Goal: Information Seeking & Learning: Learn about a topic

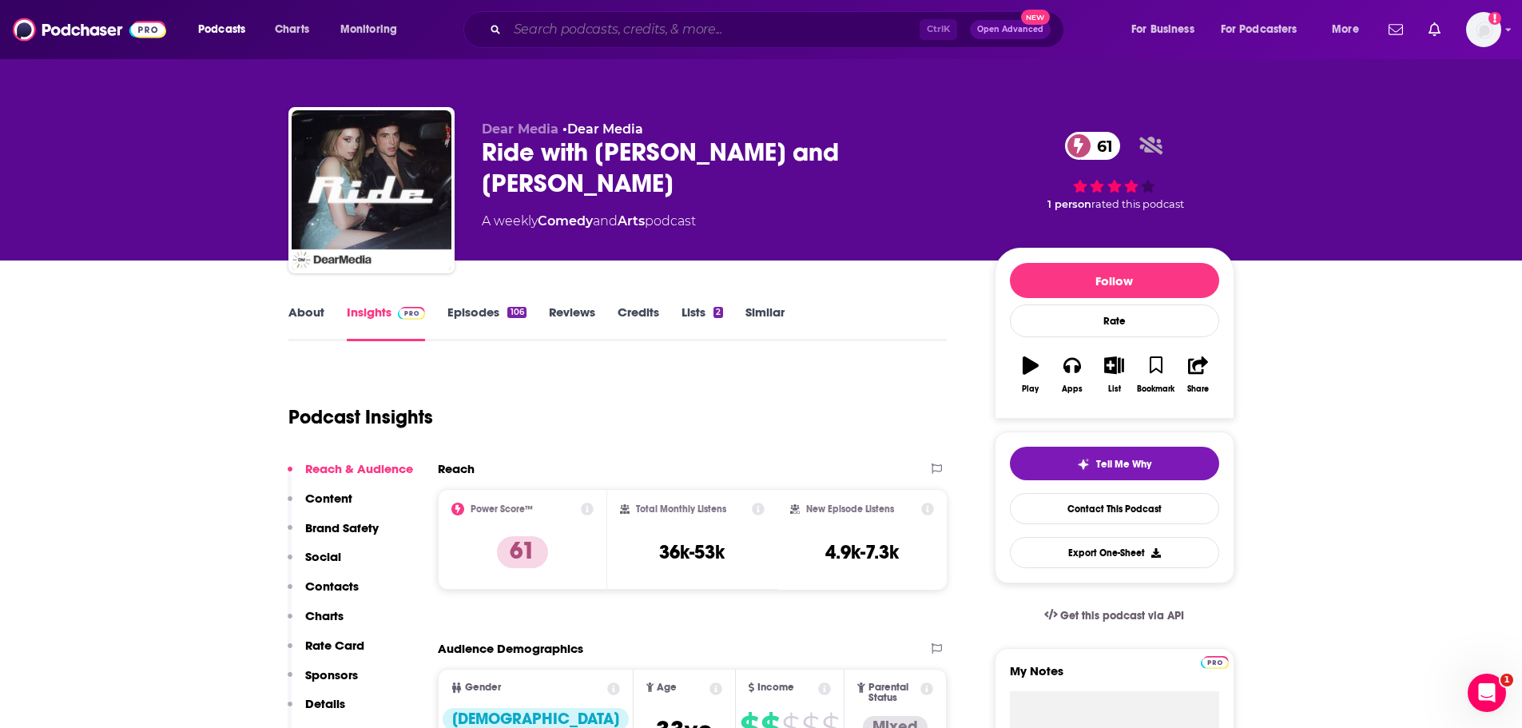
drag, startPoint x: 0, startPoint y: 0, endPoint x: 578, endPoint y: 30, distance: 578.4
click at [578, 30] on input "Search podcasts, credits, & more..." at bounding box center [713, 30] width 412 height 26
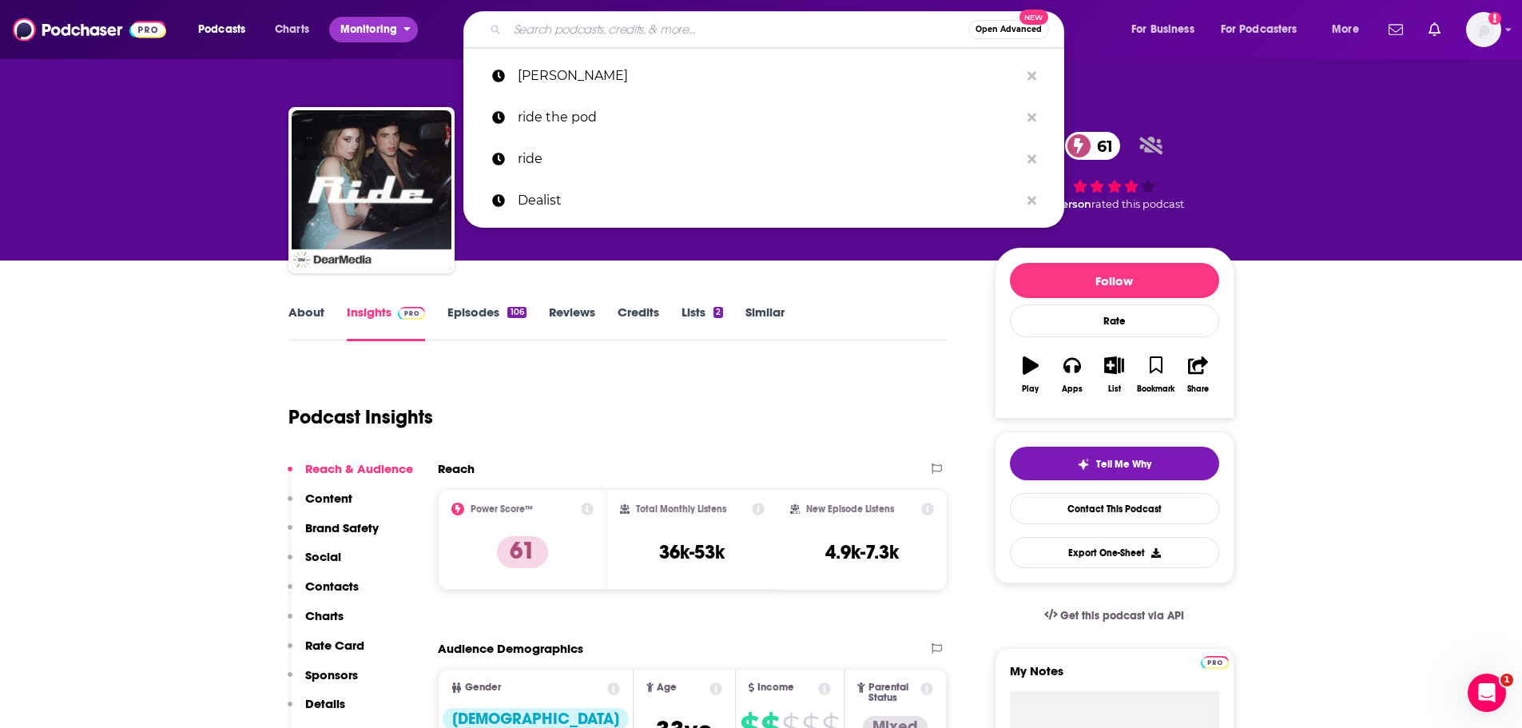
click at [404, 26] on icon "open menu" at bounding box center [406, 26] width 7 height 11
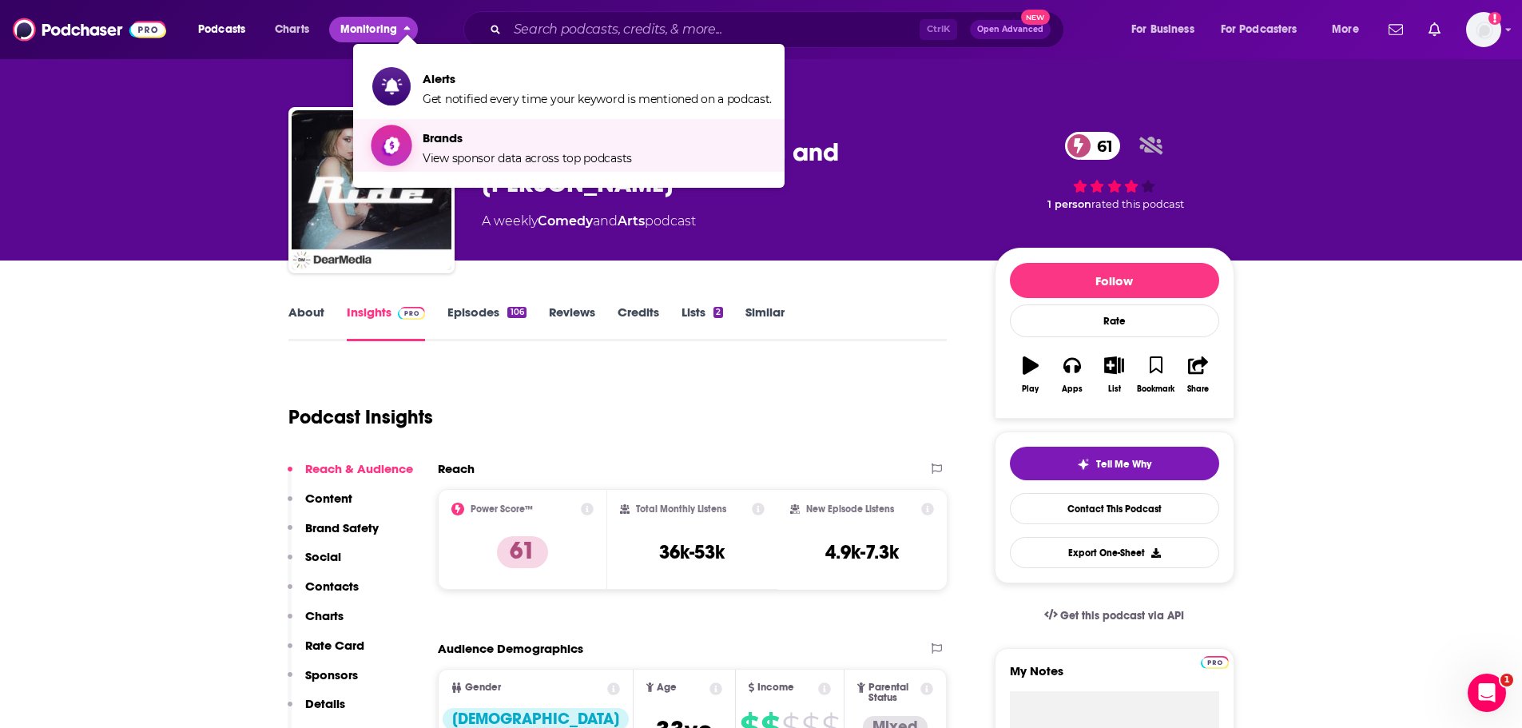
click at [506, 156] on span "View sponsor data across top podcasts" at bounding box center [527, 158] width 209 height 14
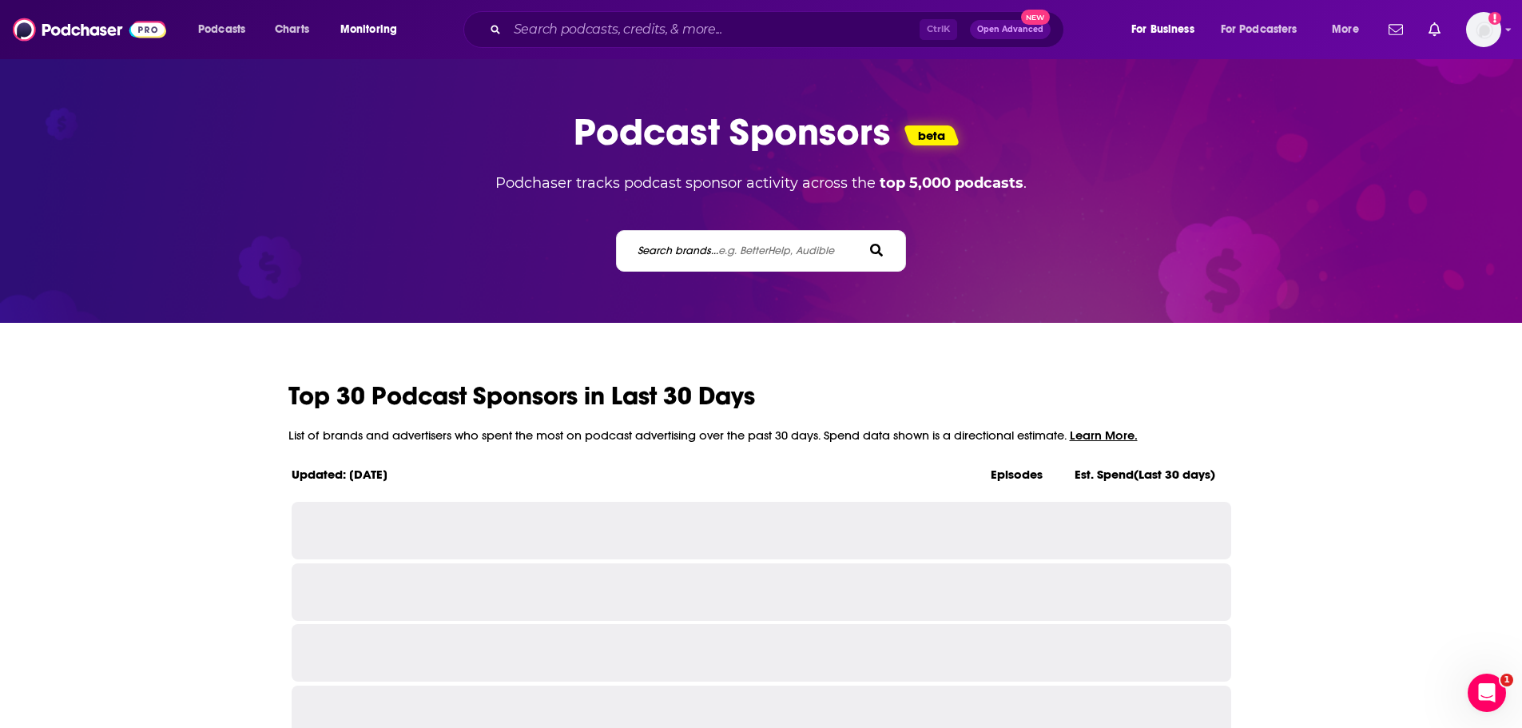
click at [779, 251] on span "e.g. BetterHelp, Audible" at bounding box center [776, 251] width 116 height 14
click at [779, 251] on input "Search brands... e.g. BetterHelp, Audible" at bounding box center [708, 250] width 144 height 17
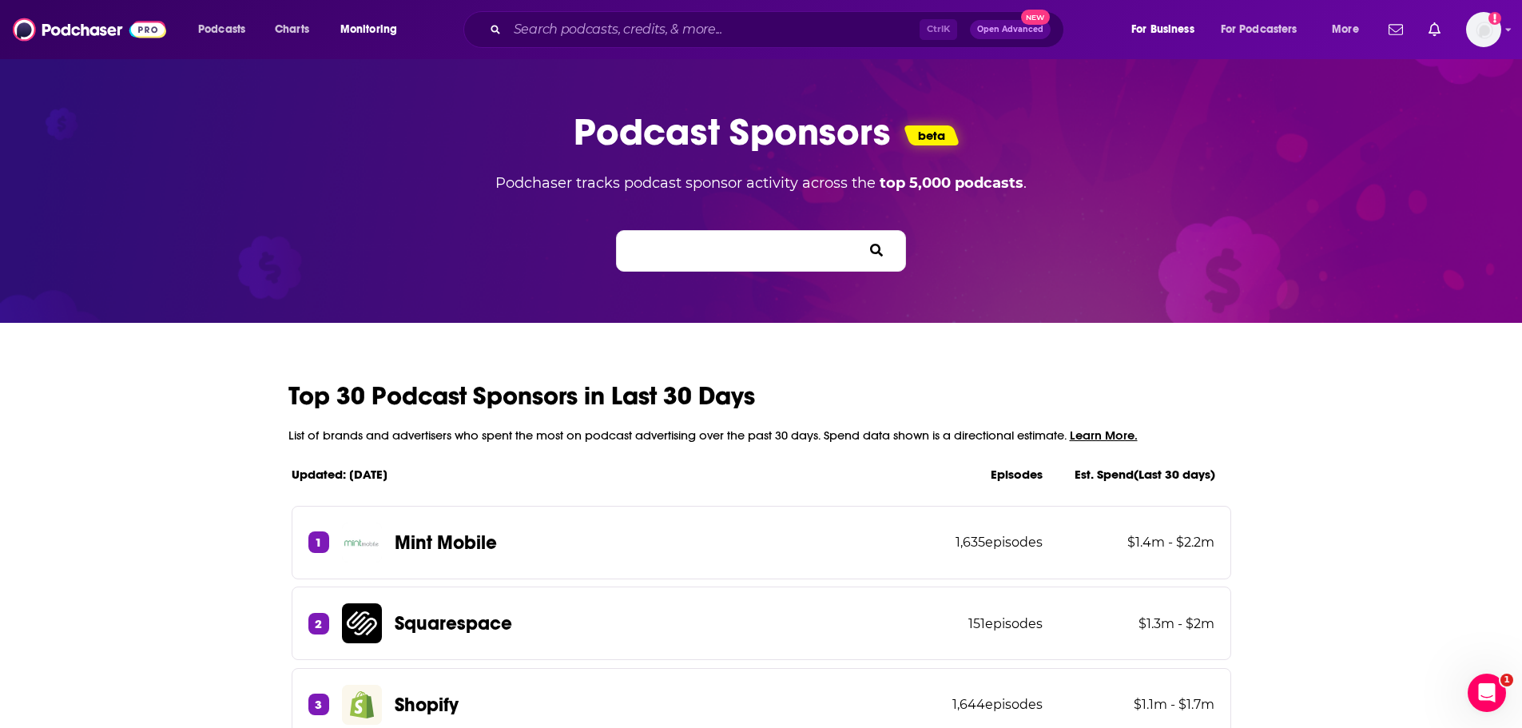
click at [690, 255] on label "Search brands... e.g. BetterHelp, Audible" at bounding box center [736, 251] width 197 height 14
click at [690, 255] on input "Search brands... e.g. BetterHelp, Audible" at bounding box center [708, 250] width 144 height 17
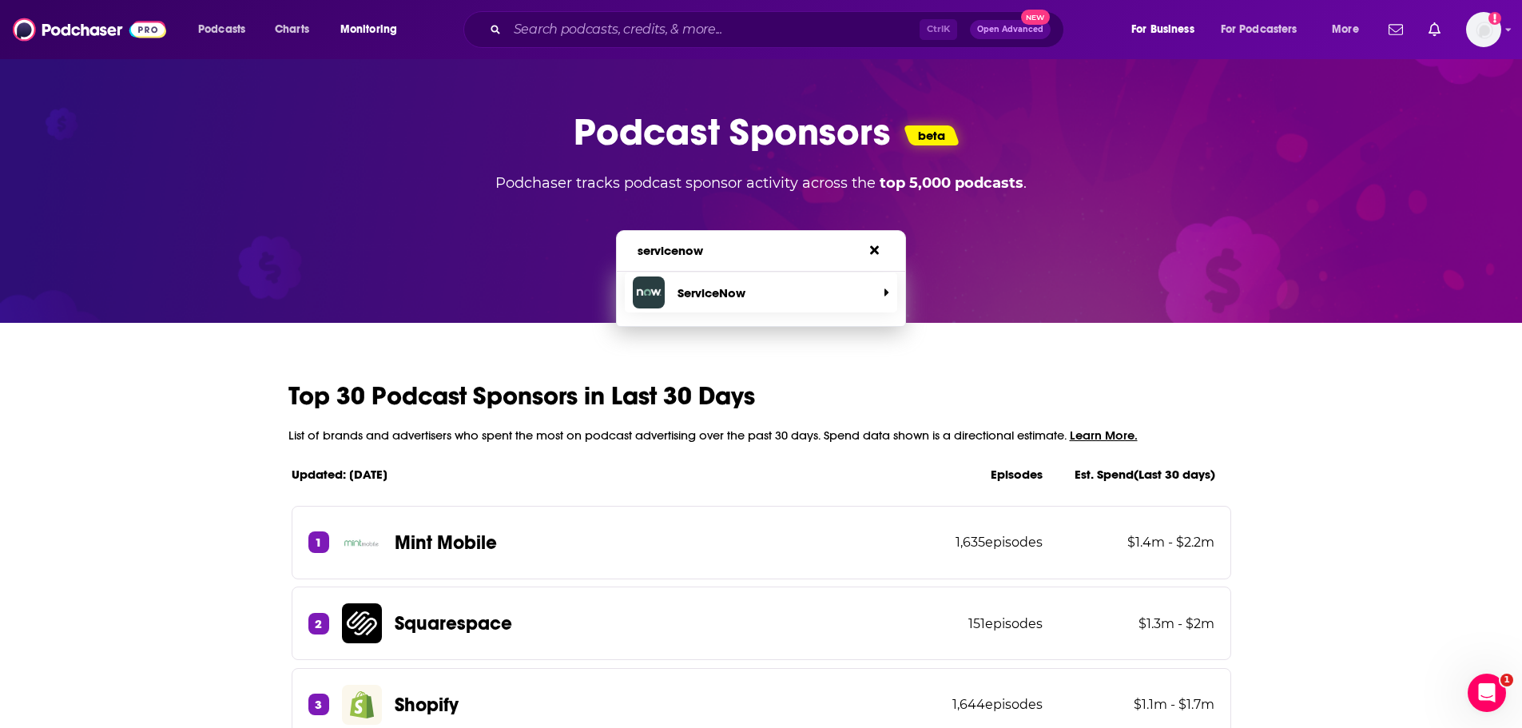
type input "servicenow"
click at [728, 290] on p "ServiceNow" at bounding box center [711, 292] width 68 height 15
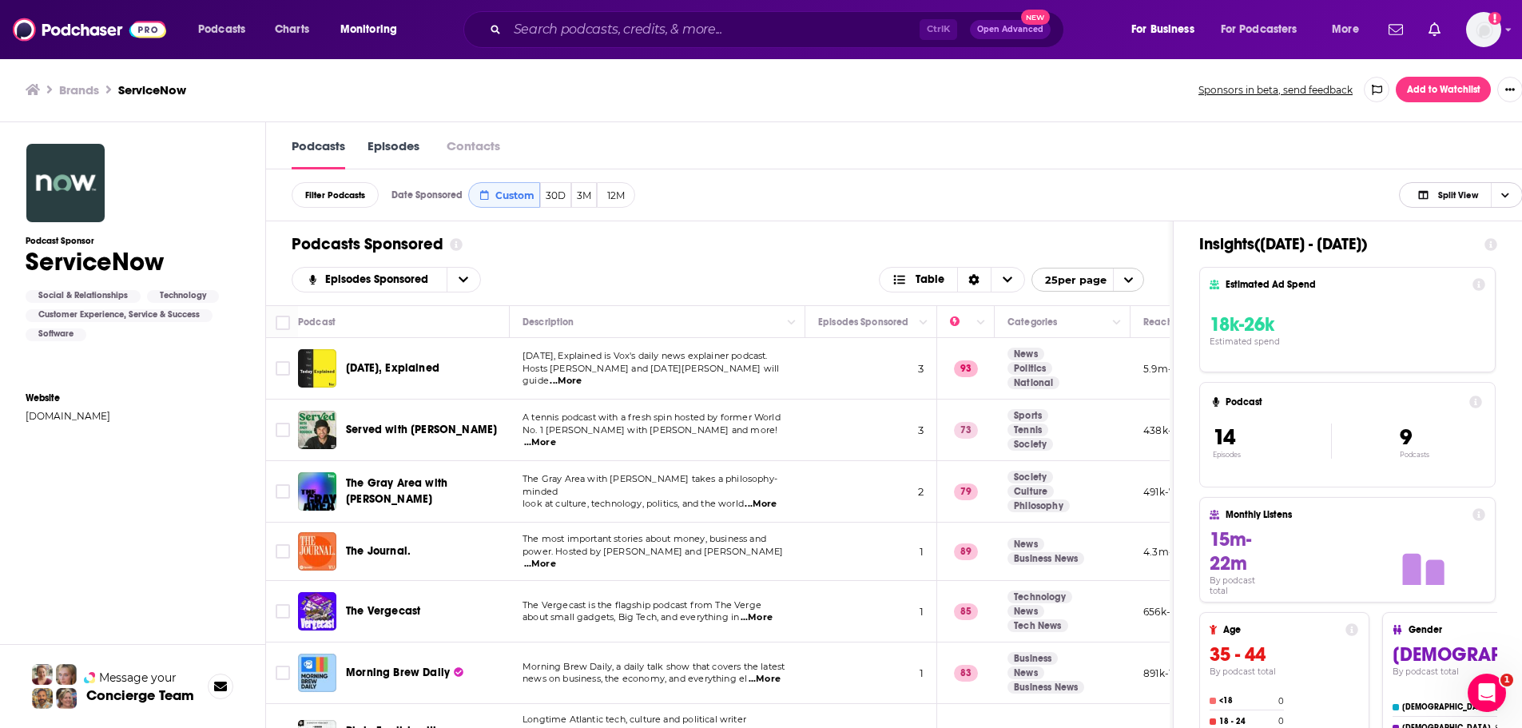
click at [1509, 194] on icon "Choose View" at bounding box center [1505, 195] width 8 height 5
click at [1206, 181] on div "Filter Podcasts Date Sponsored Custom 30D 3M 12M Split View Split View Podcast …" at bounding box center [907, 195] width 1282 height 52
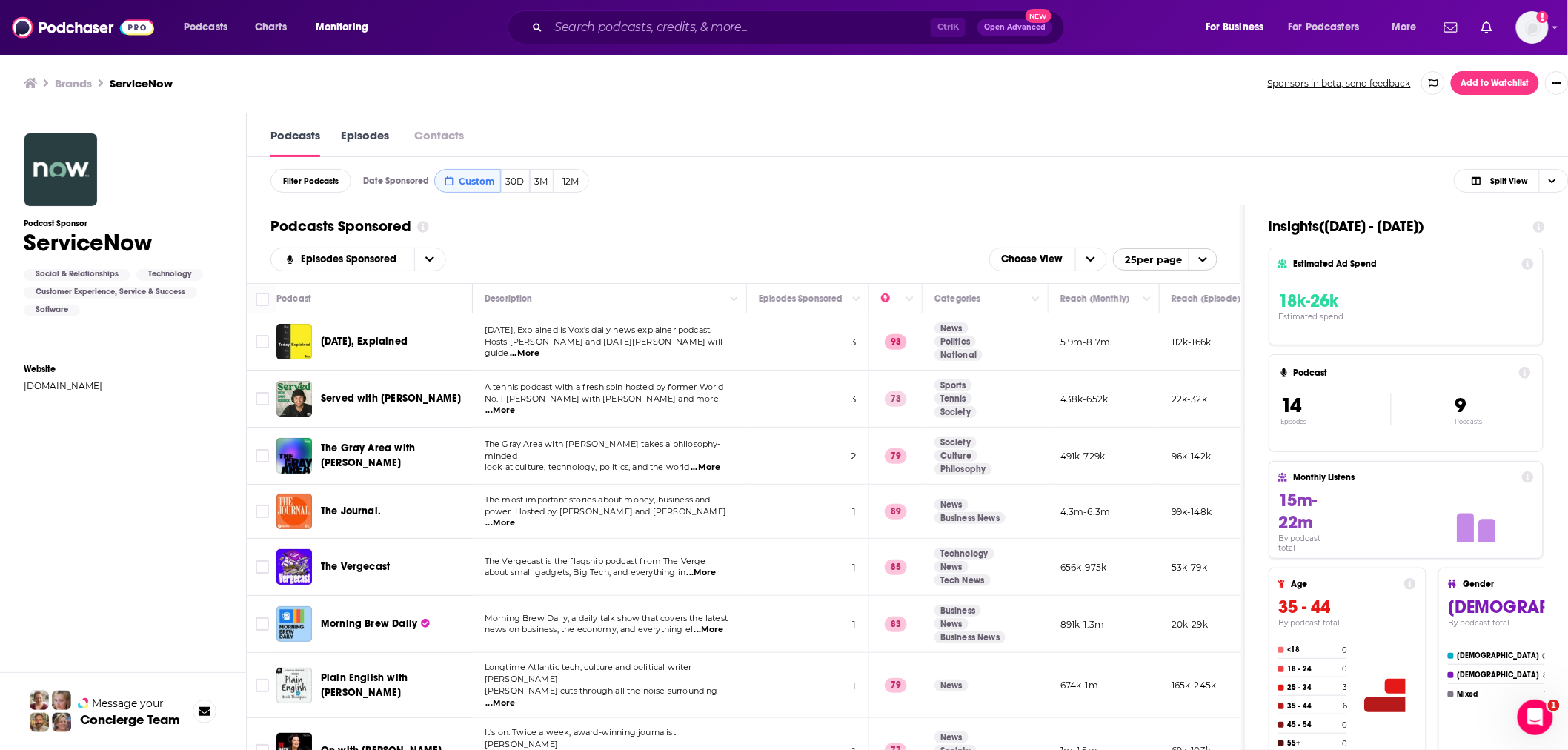
drag, startPoint x: 1332, startPoint y: 0, endPoint x: 1084, endPoint y: 120, distance: 275.5
click at [1084, 120] on div "Podcasts Episodes Contacts" at bounding box center [919, 135] width 1346 height 44
drag, startPoint x: 1491, startPoint y: 109, endPoint x: 1234, endPoint y: 110, distance: 257.0
click at [1301, 110] on div "Brands ServiceNow Sponsors in beta, send feedback Add to Watchlist" at bounding box center [796, 84] width 1593 height 60
click at [1151, 112] on div "Brands ServiceNow Sponsors in beta, send feedback Add to Watchlist" at bounding box center [796, 84] width 1593 height 60
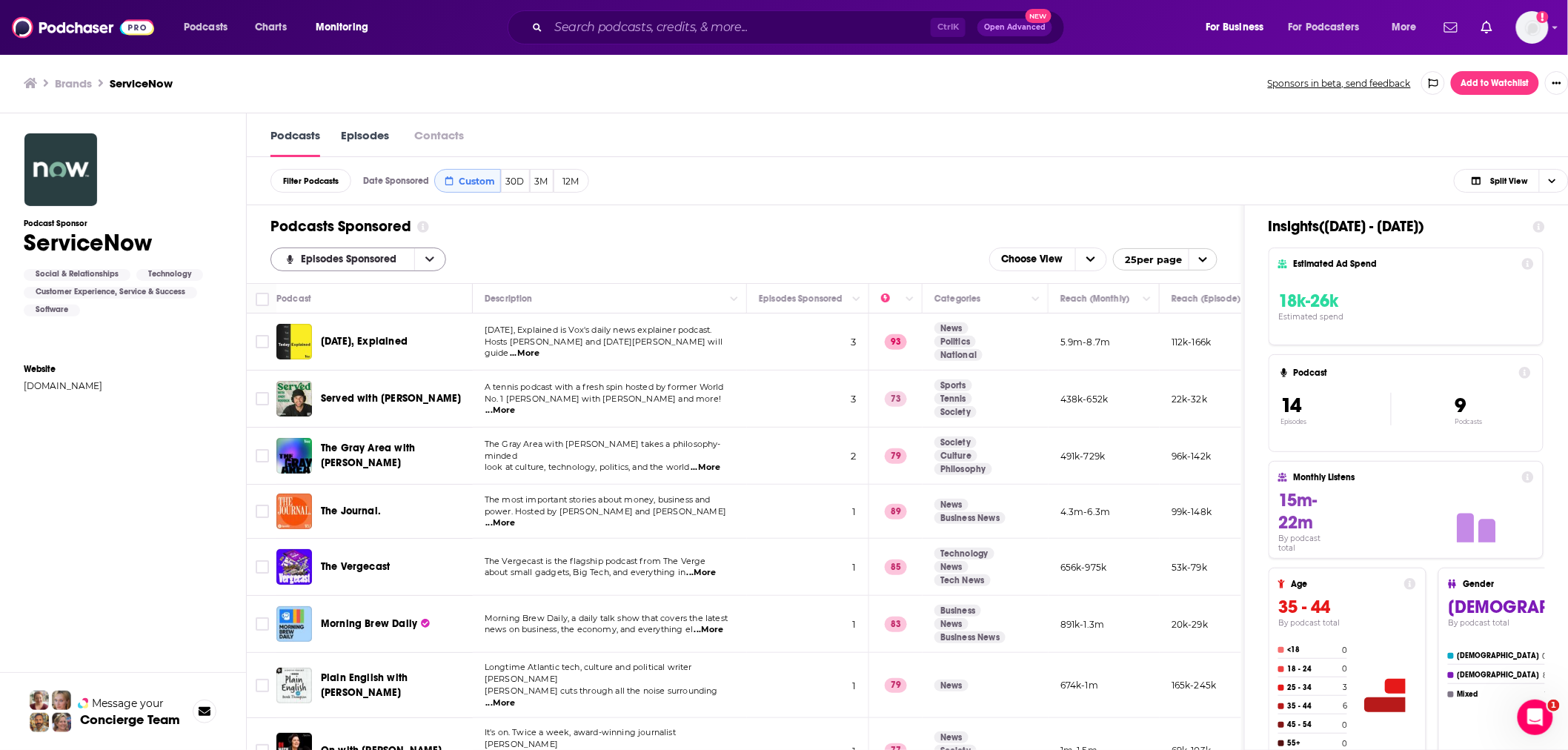
click at [425, 254] on button "open menu" at bounding box center [431, 260] width 32 height 22
click at [425, 254] on button "close menu" at bounding box center [431, 260] width 32 height 22
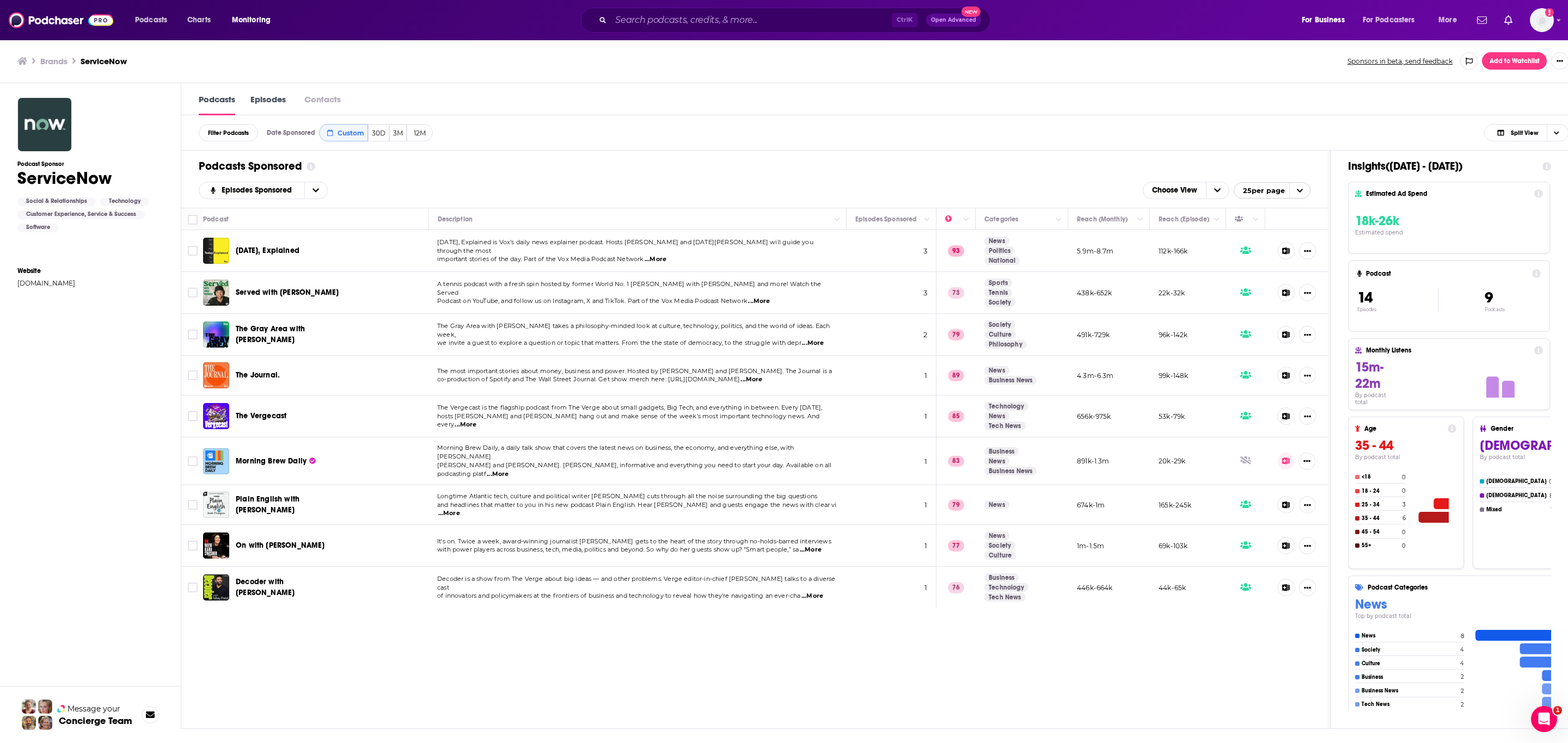
drag, startPoint x: 1124, startPoint y: 0, endPoint x: 1039, endPoint y: 671, distance: 676.4
click at [1036, 495] on div "Podcast Description Episodes Sponsored Categories Reach (Monthly) Reach (Episod…" at bounding box center [754, 468] width 1146 height 520
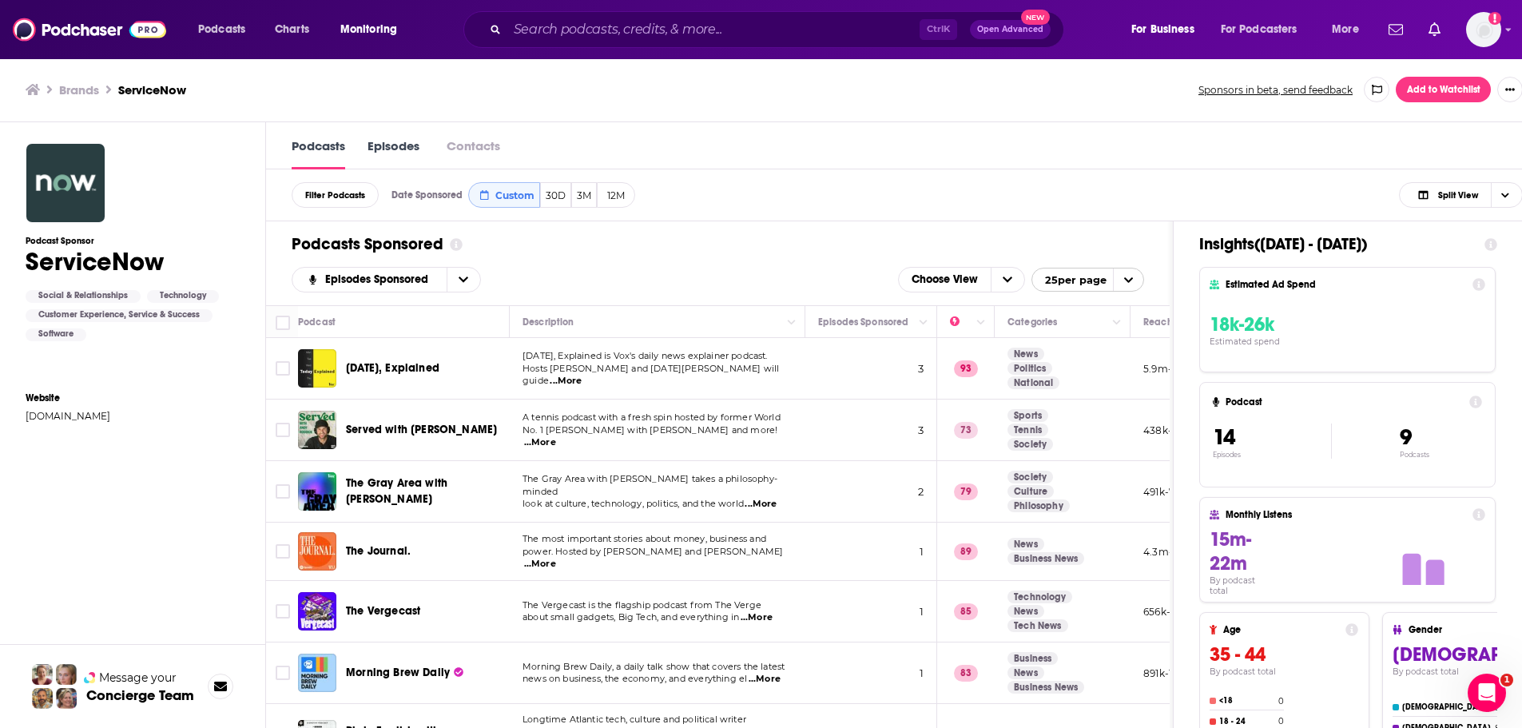
drag, startPoint x: 2280, startPoint y: 1, endPoint x: 1080, endPoint y: 168, distance: 1211.5
click at [1080, 168] on div "Podcasts Episodes Contacts" at bounding box center [907, 145] width 1282 height 47
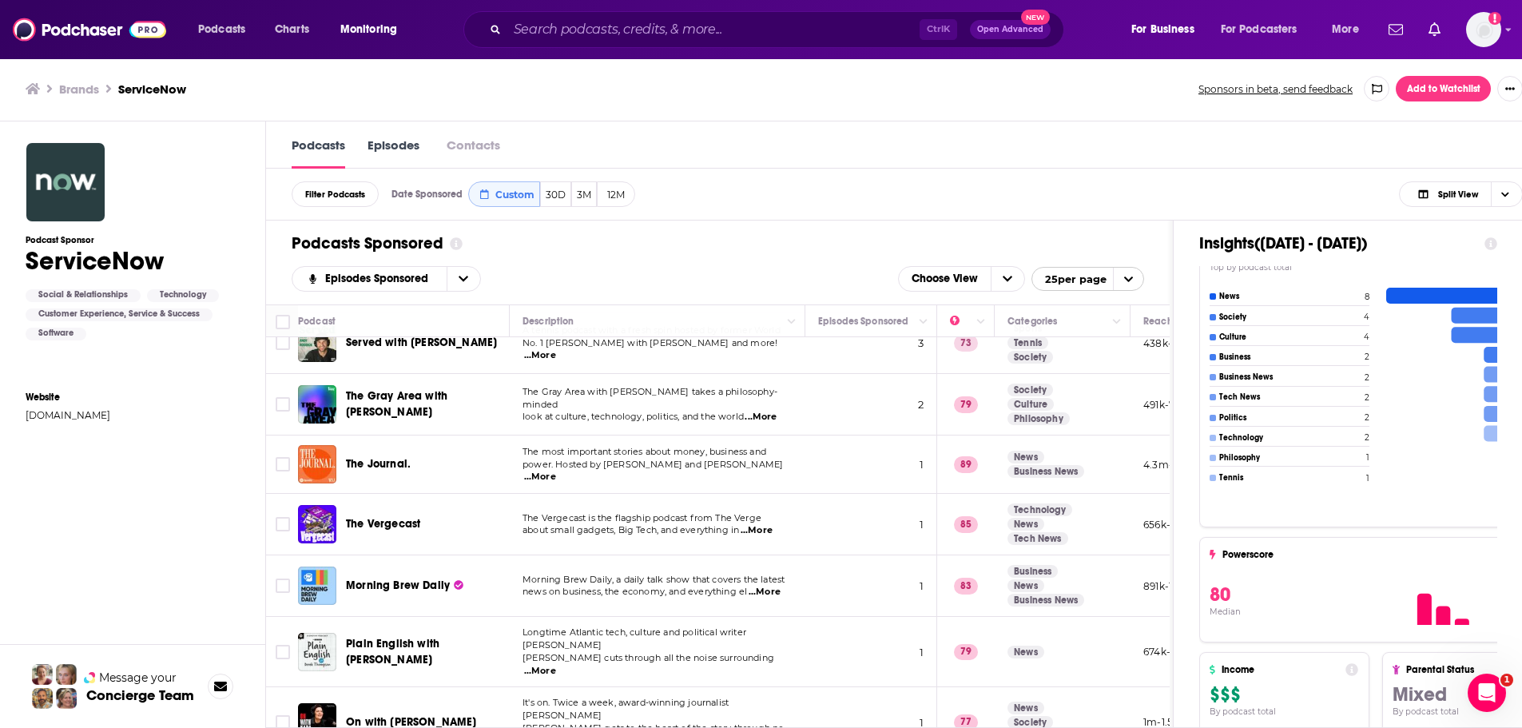
scroll to position [147, 0]
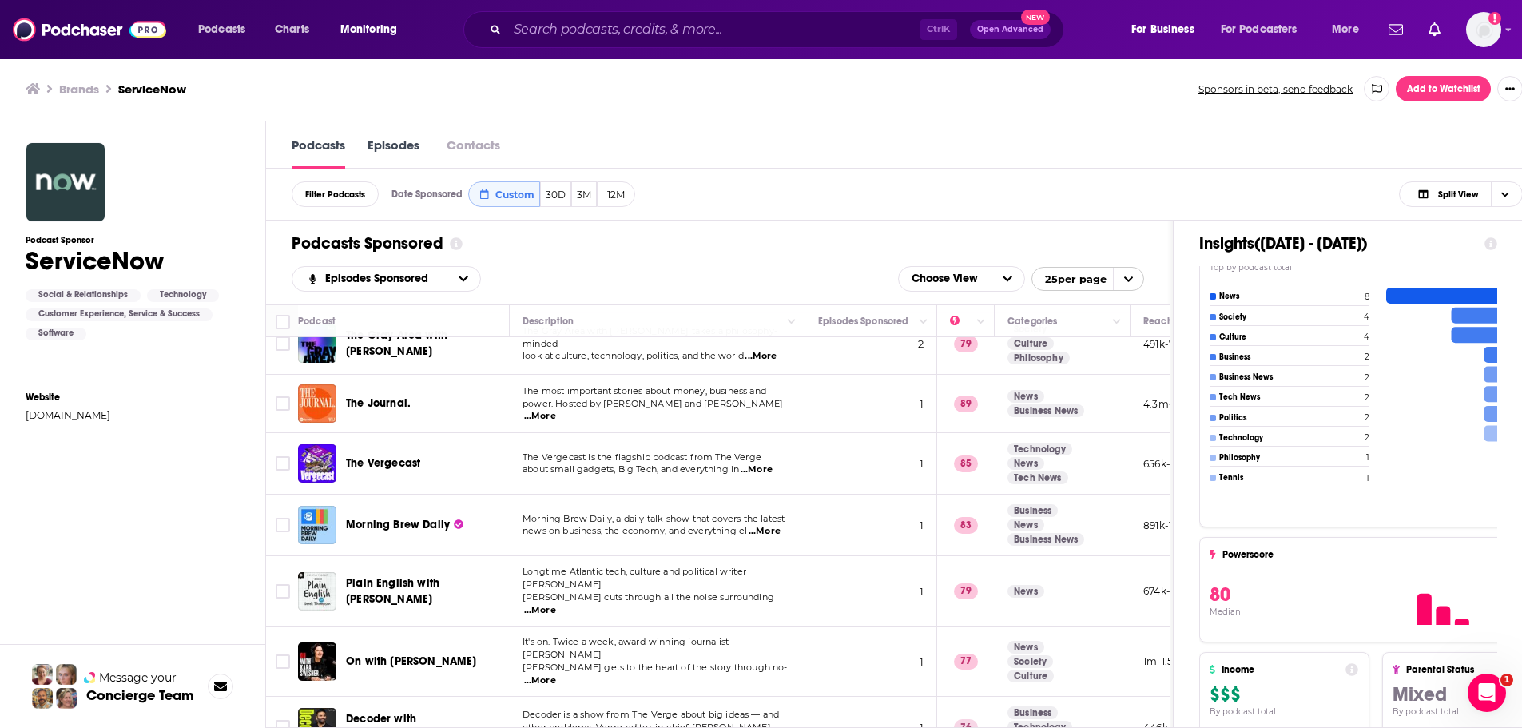
click at [1106, 277] on span "25 per page" at bounding box center [1069, 279] width 74 height 25
click at [1106, 276] on span "25 per page" at bounding box center [1069, 279] width 74 height 25
click at [614, 262] on div "Podcasts Sponsored Episodes Sponsored Choose View 25 per page" at bounding box center [718, 262] width 904 height 84
click at [463, 276] on icon "open menu" at bounding box center [464, 278] width 10 height 11
click at [463, 276] on icon "close menu" at bounding box center [464, 279] width 10 height 6
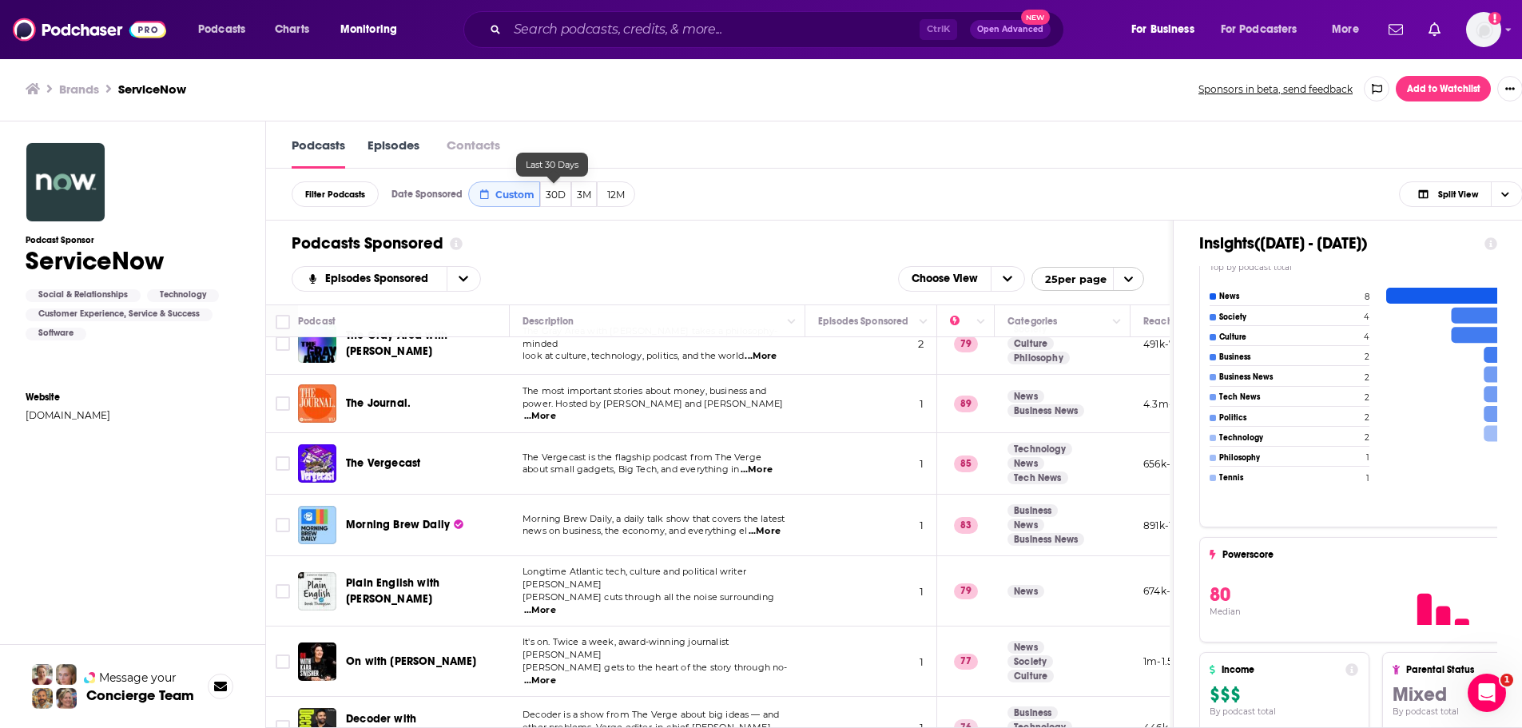
click at [554, 203] on button "30D" at bounding box center [555, 194] width 31 height 26
click at [554, 193] on button "30D" at bounding box center [555, 194] width 31 height 26
click at [396, 33] on span "Monitoring" at bounding box center [368, 29] width 57 height 22
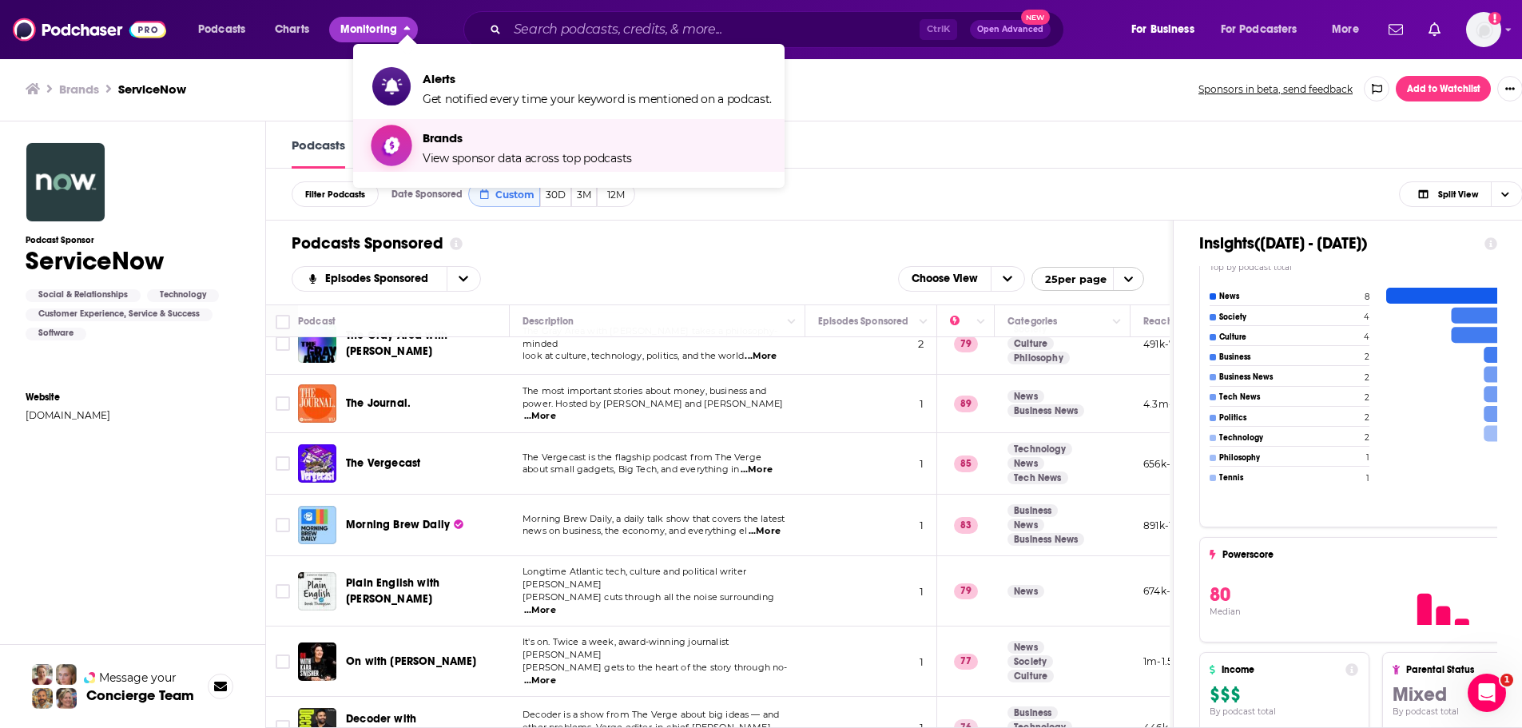
click at [452, 146] on span "Brands View sponsor data across top podcasts" at bounding box center [527, 145] width 209 height 40
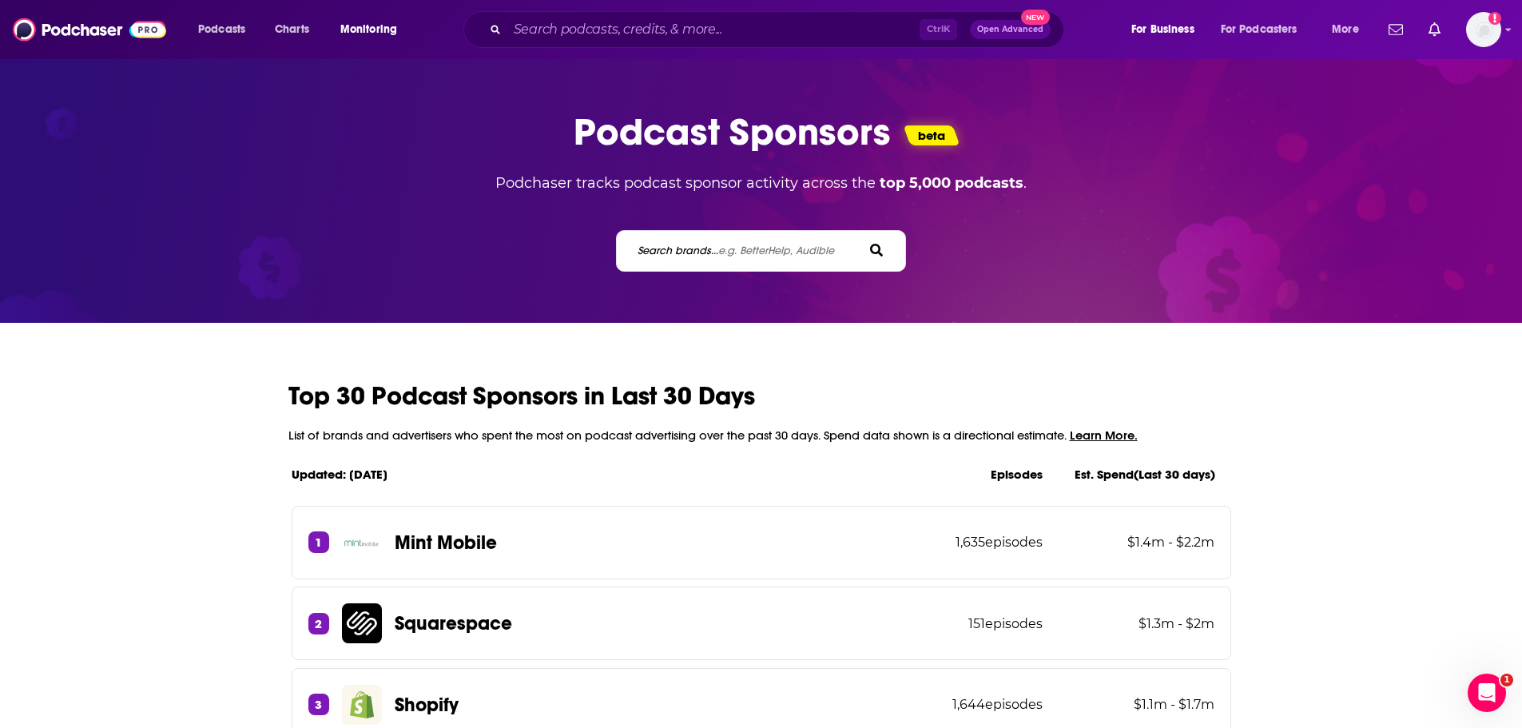
click at [763, 248] on span "e.g. BetterHelp, Audible" at bounding box center [776, 251] width 116 height 14
click at [763, 248] on input "Search brands... e.g. BetterHelp, Audible" at bounding box center [708, 250] width 144 height 17
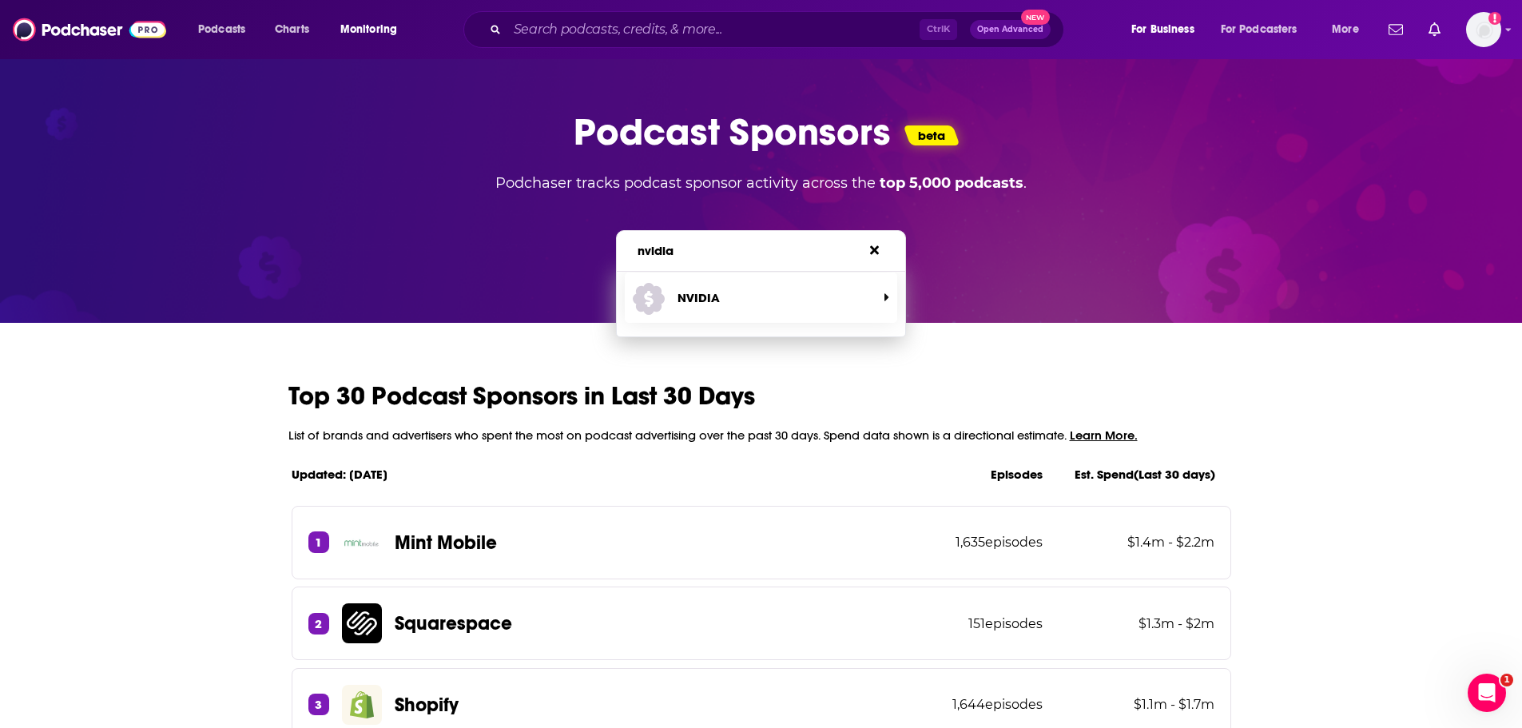
type input "nvidia"
click at [737, 295] on span "NVIDIA" at bounding box center [755, 297] width 244 height 42
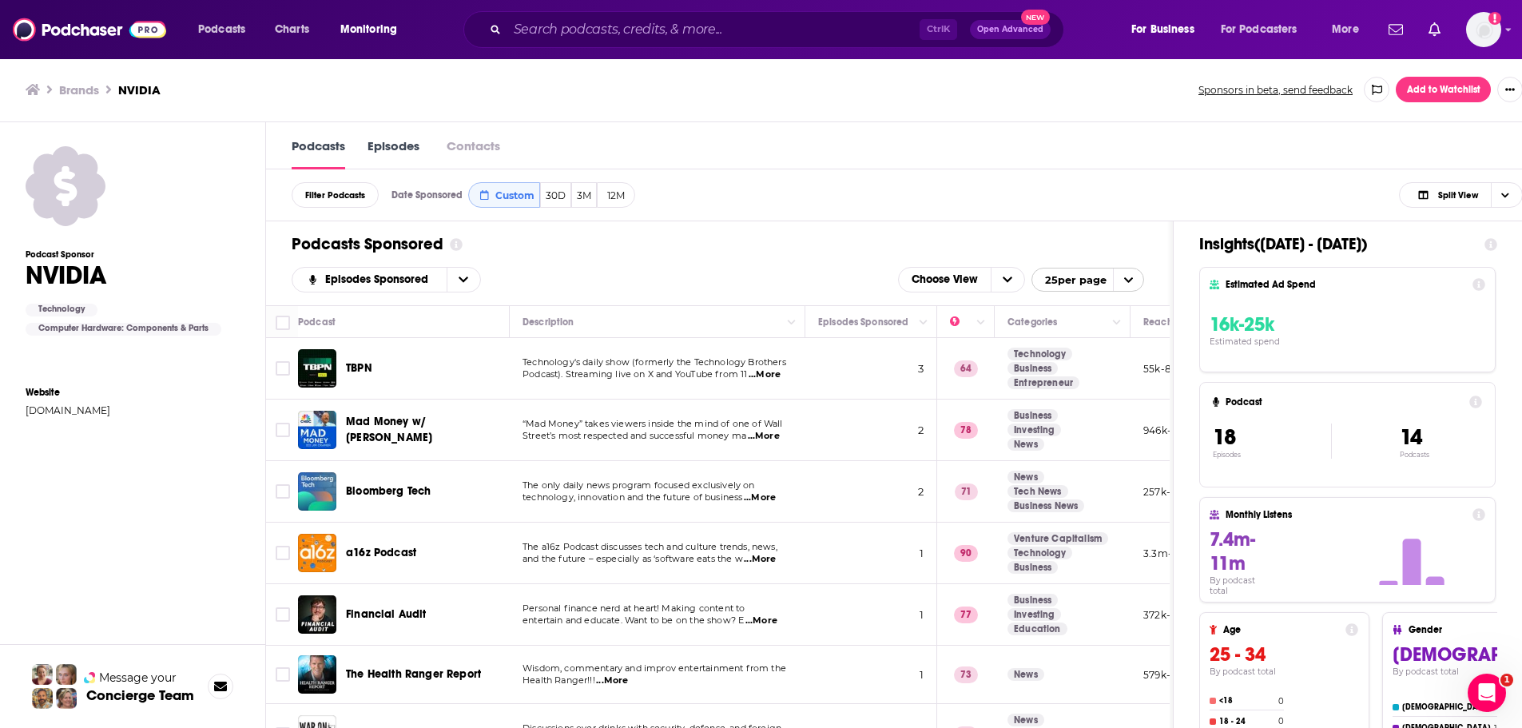
click at [653, 258] on div "Podcasts Sponsored Episodes Sponsored Choose View 25 per page" at bounding box center [718, 263] width 904 height 84
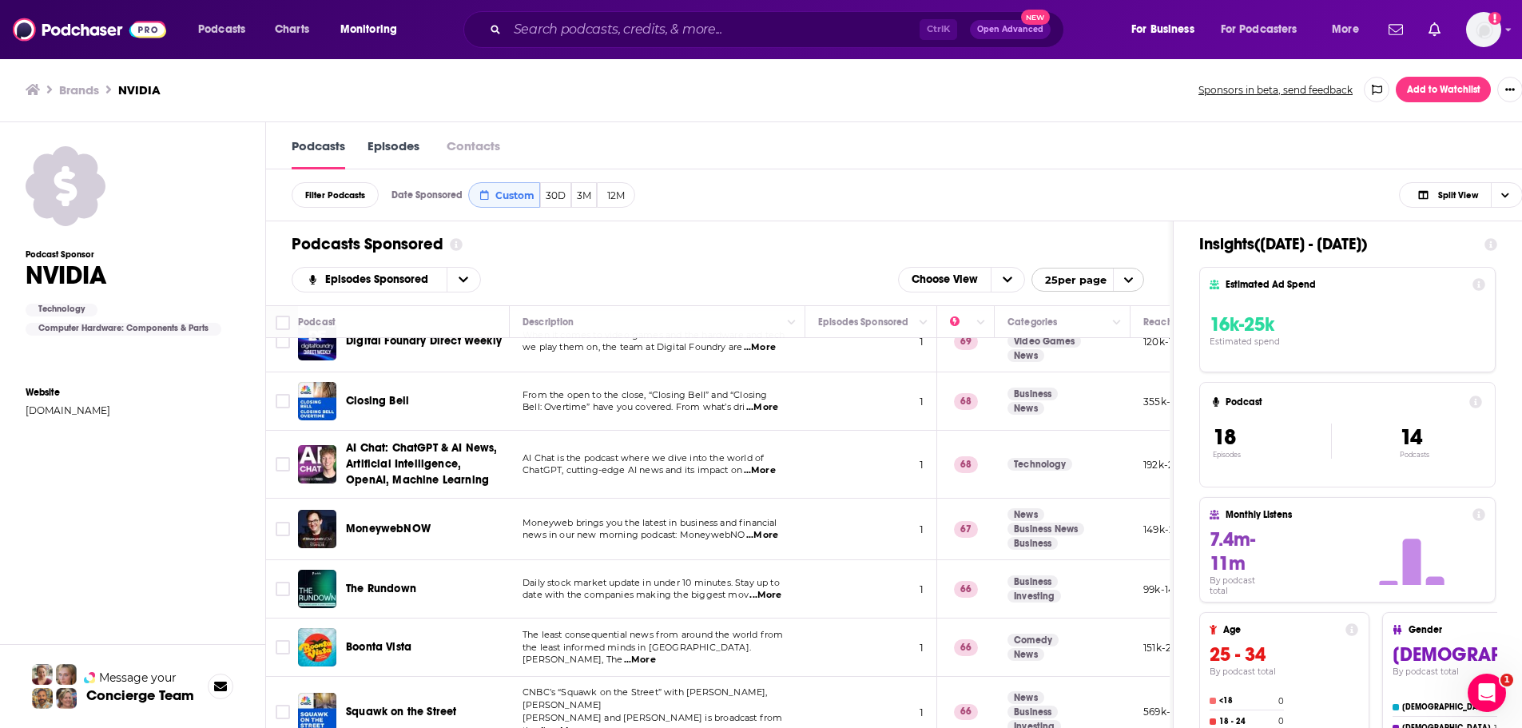
scroll to position [1, 0]
click at [1511, 195] on span "Choose View" at bounding box center [1504, 194] width 27 height 24
click at [1480, 246] on span "Podcast Only" at bounding box center [1470, 247] width 79 height 9
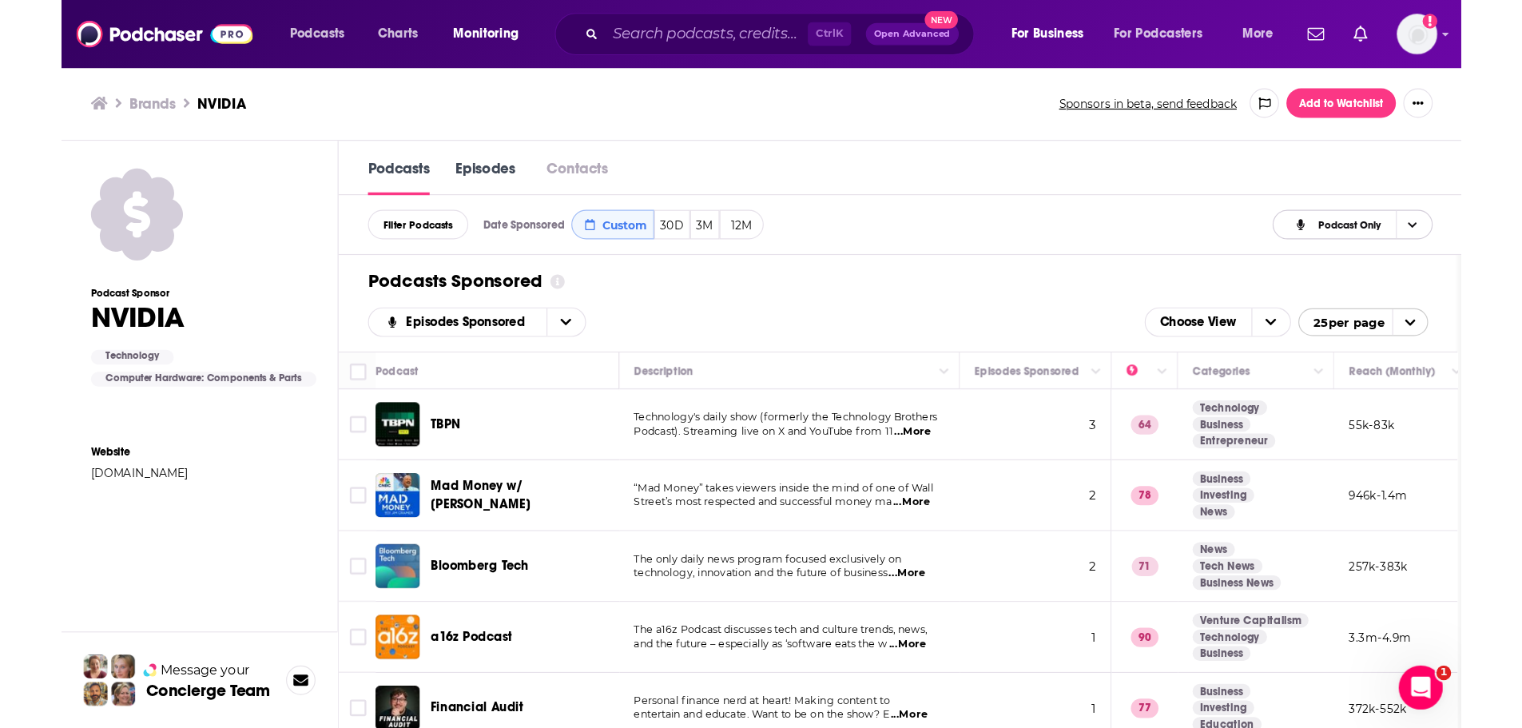
scroll to position [0, 0]
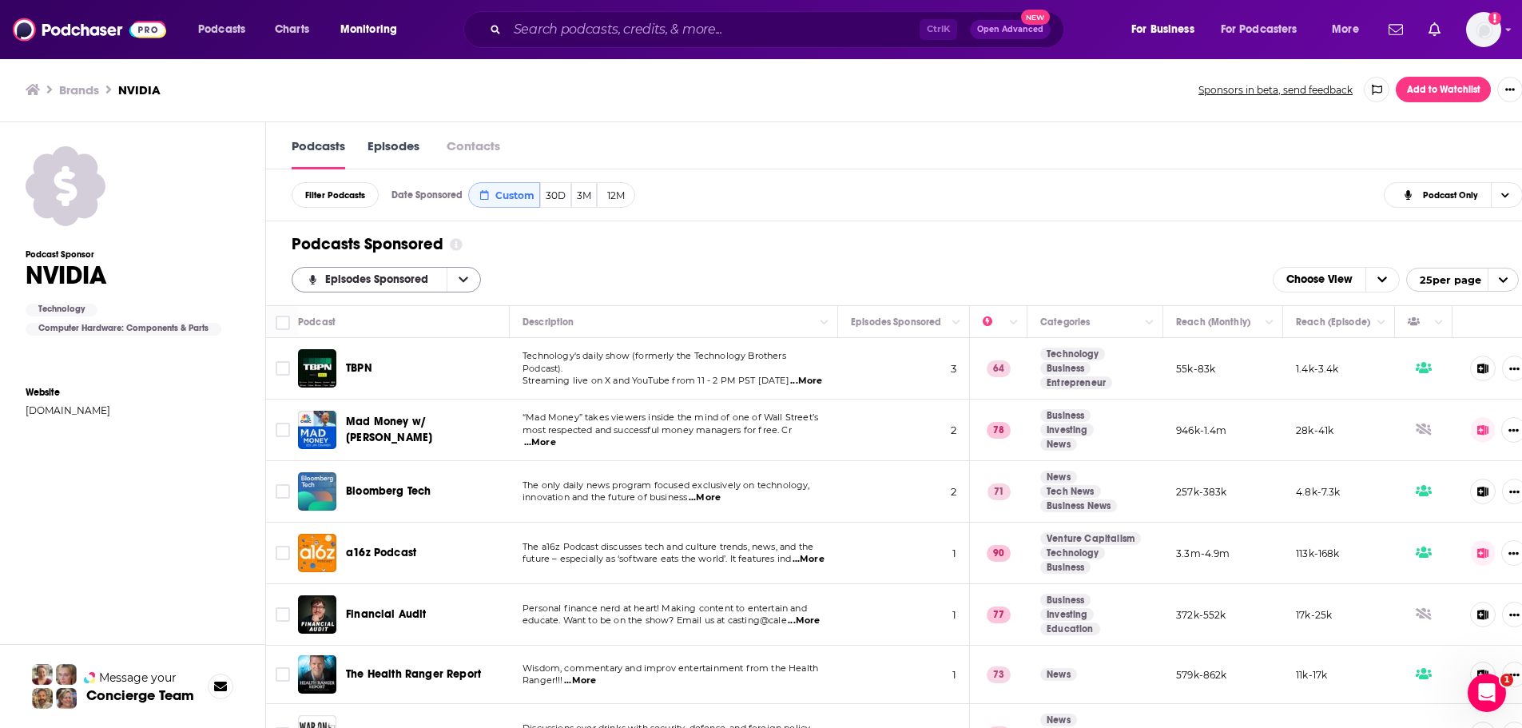
click at [465, 280] on icon "open menu" at bounding box center [464, 280] width 10 height 6
click at [464, 281] on icon "close menu" at bounding box center [464, 279] width 10 height 11
click at [819, 558] on span "...More" at bounding box center [808, 559] width 32 height 13
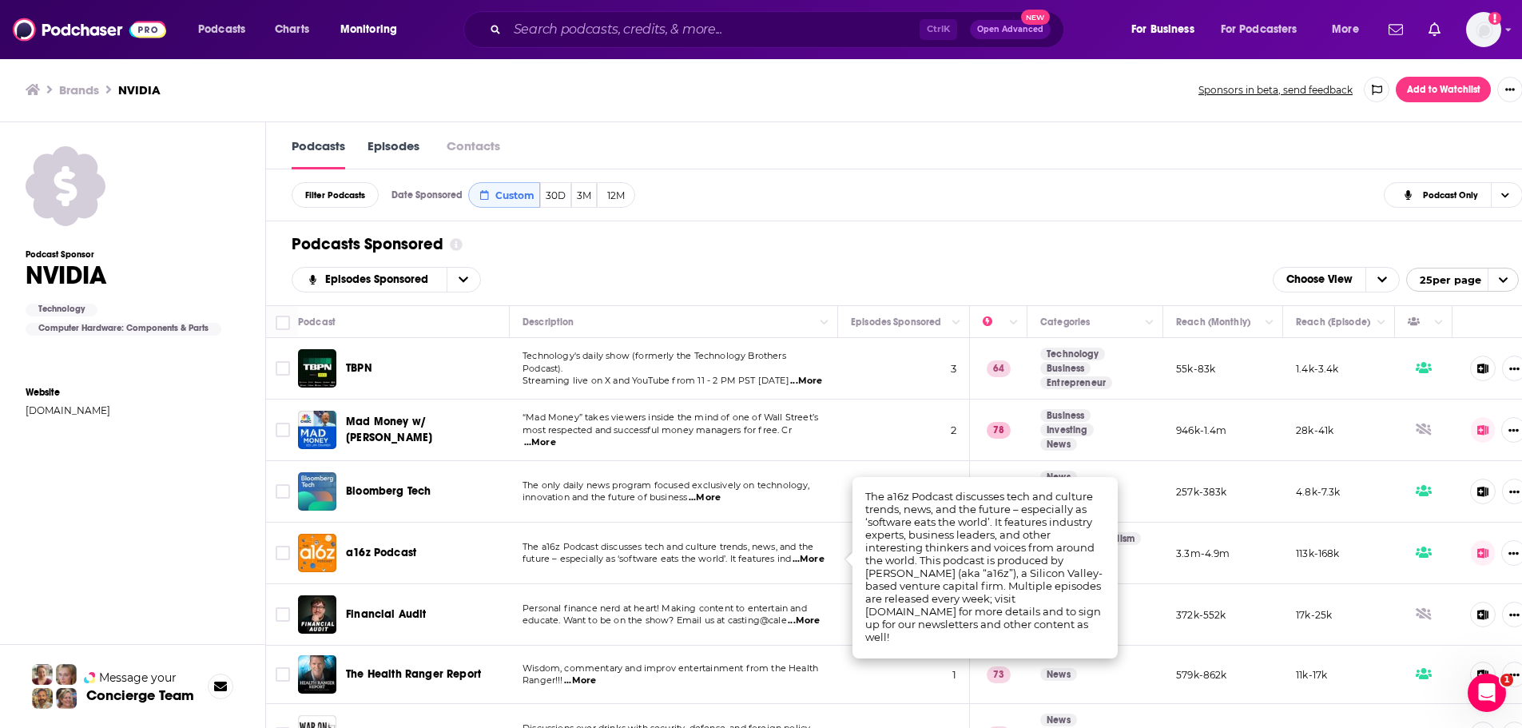
click at [733, 563] on span "future – especially as ‘software eats the world’. It features ind" at bounding box center [656, 558] width 268 height 11
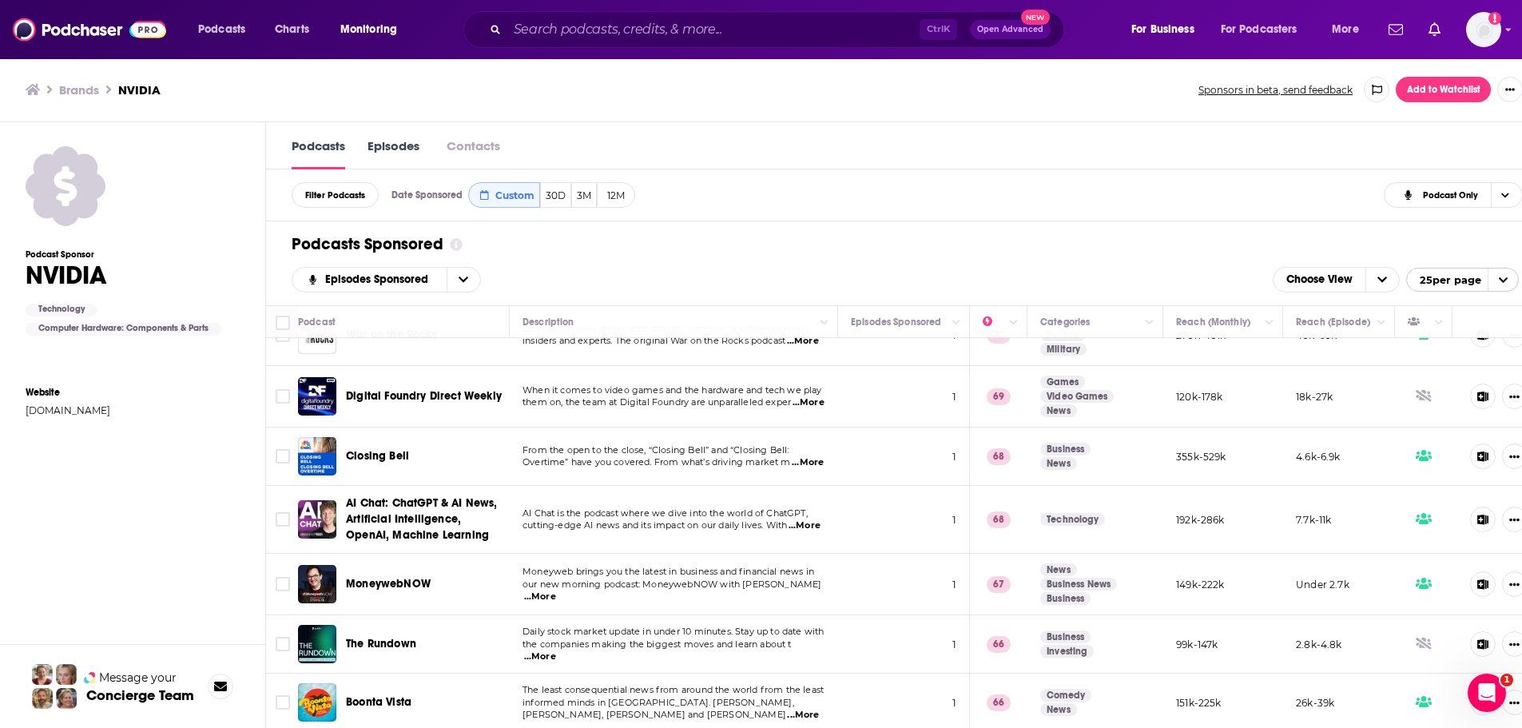
scroll to position [455, 0]
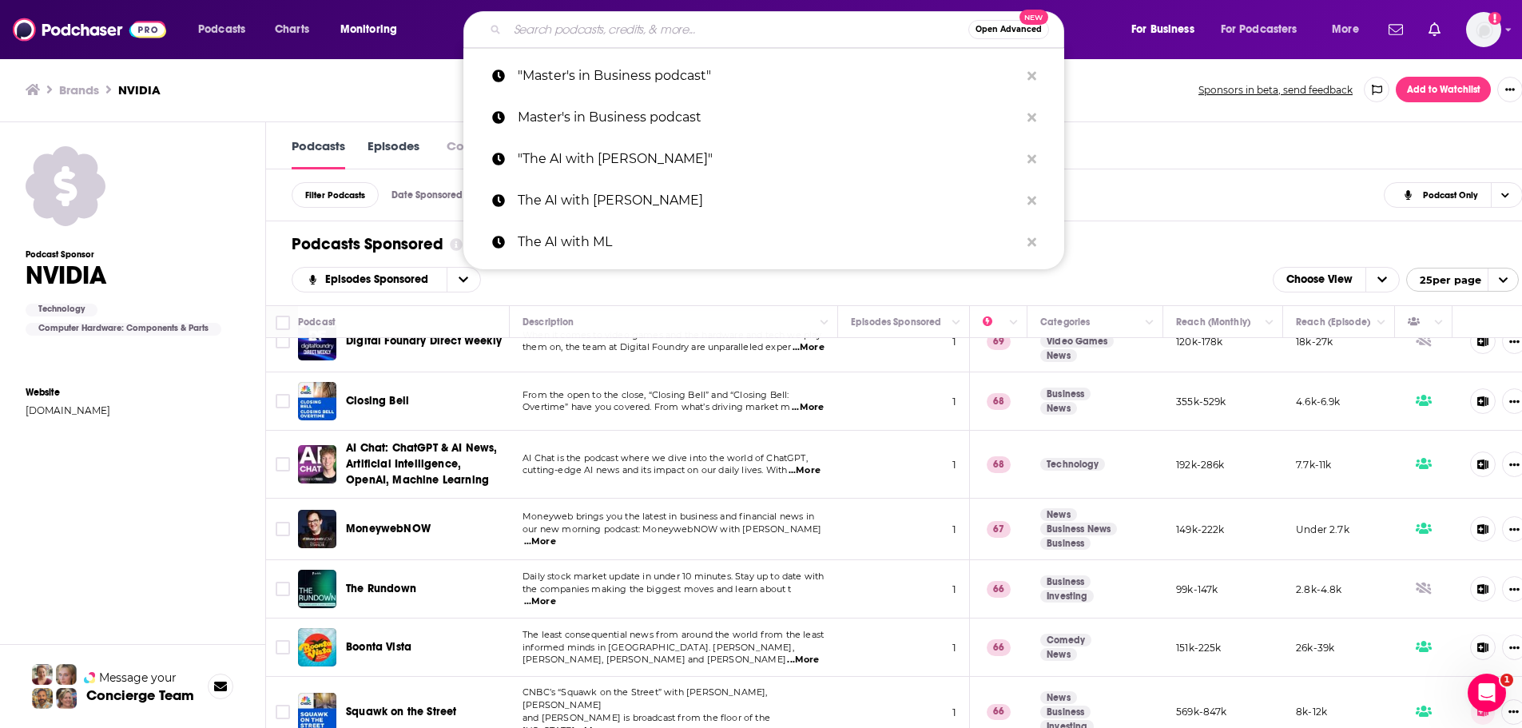
click at [602, 23] on input "Search podcasts, credits, & more..." at bounding box center [737, 30] width 461 height 26
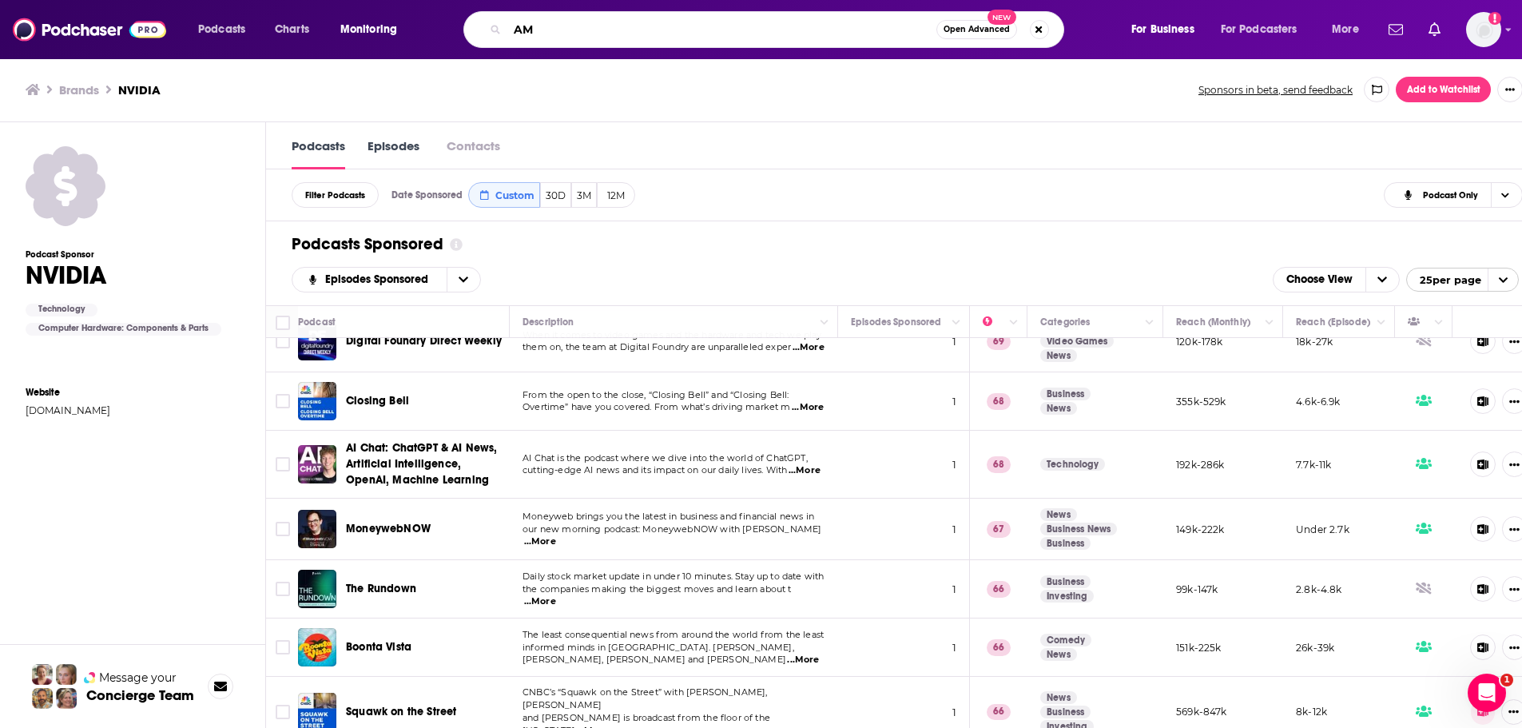
type input "AMD"
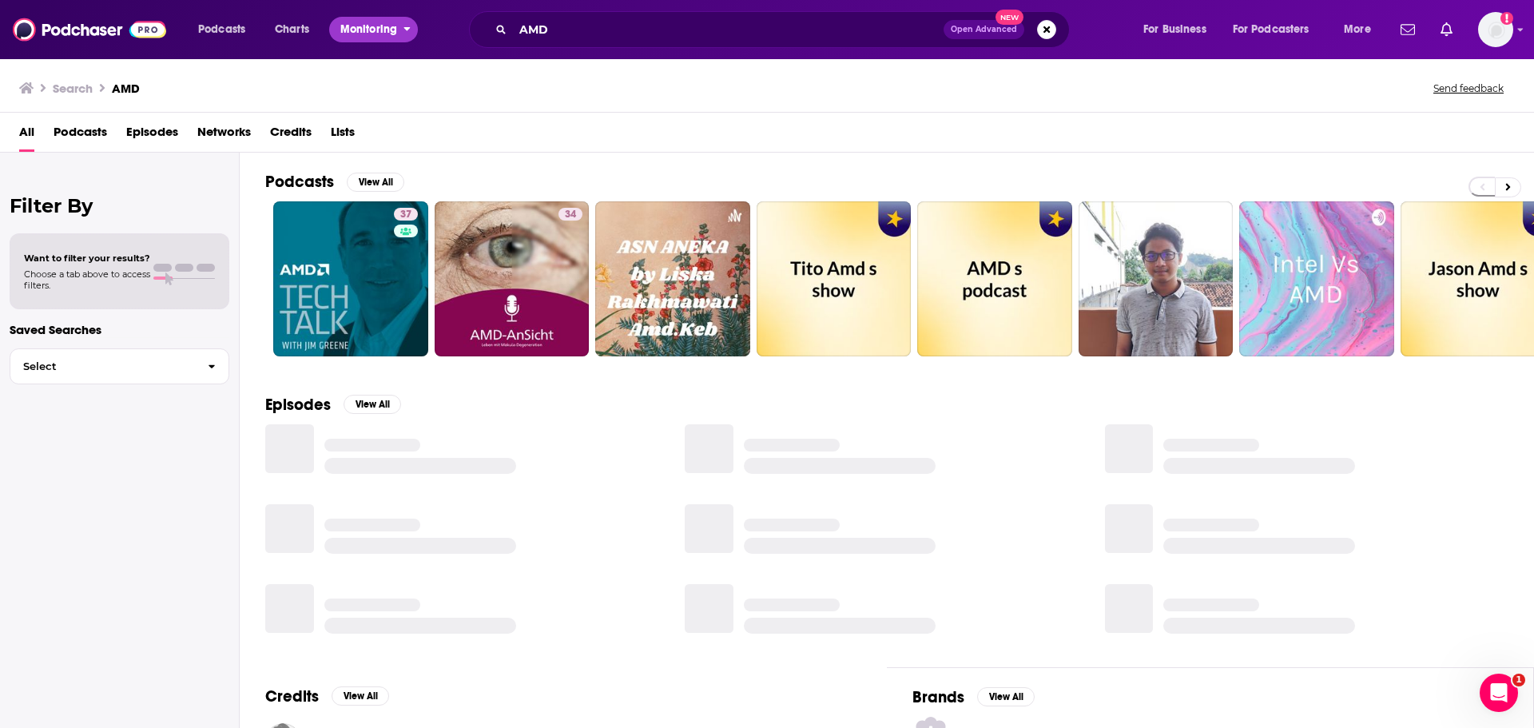
click at [358, 26] on span "Monitoring" at bounding box center [368, 29] width 57 height 22
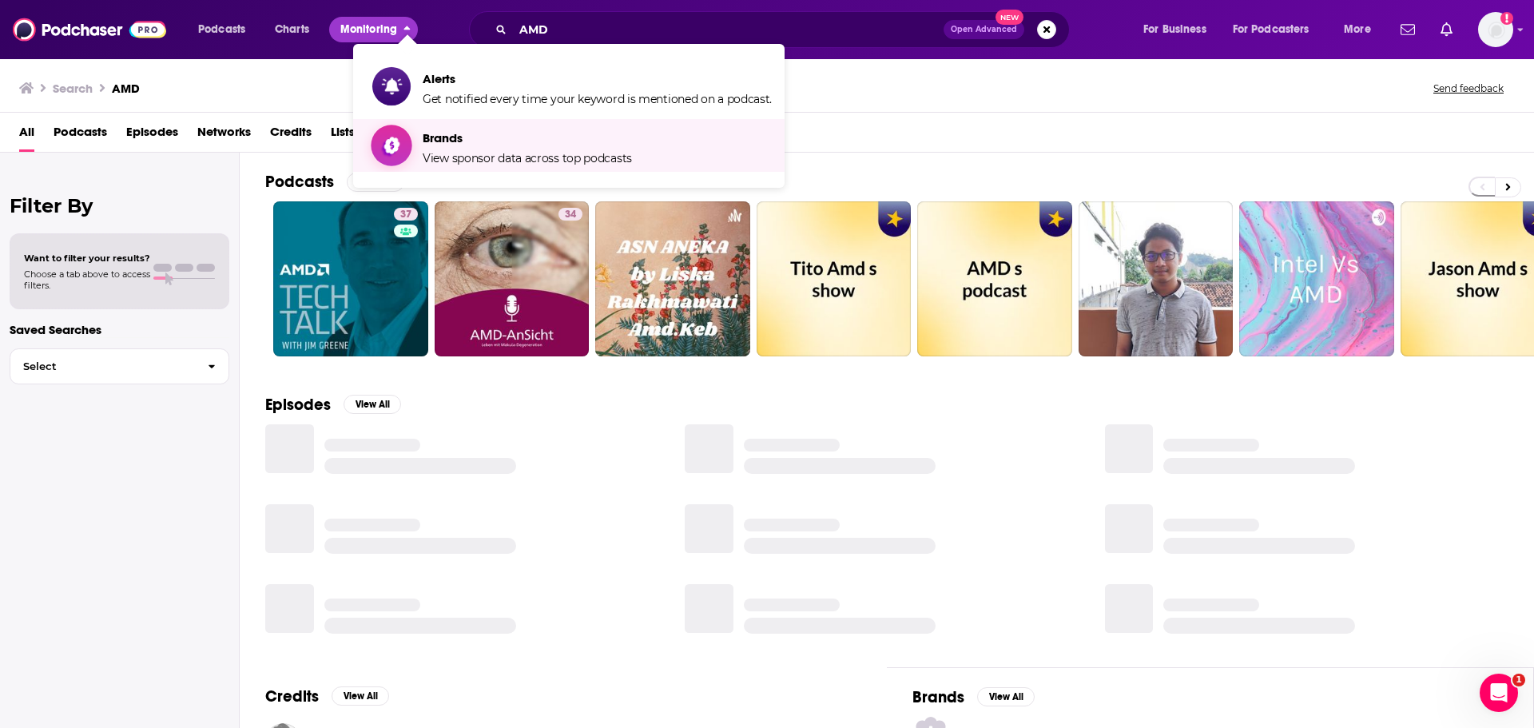
click at [423, 151] on span "View sponsor data across top podcasts" at bounding box center [527, 158] width 209 height 14
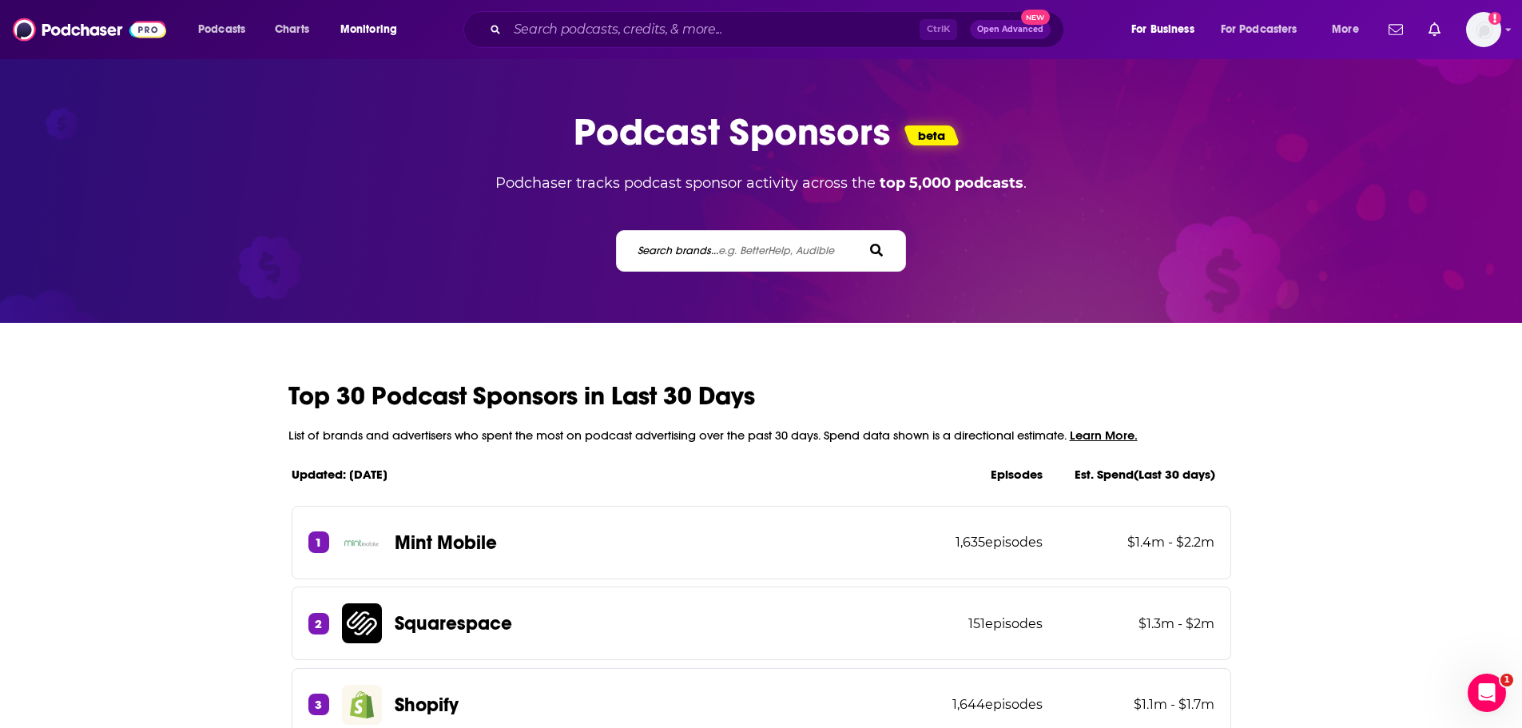
click at [713, 248] on label "Search brands... e.g. BetterHelp, Audible" at bounding box center [736, 251] width 197 height 14
click at [713, 248] on input "Search brands... e.g. BetterHelp, Audible" at bounding box center [708, 250] width 144 height 17
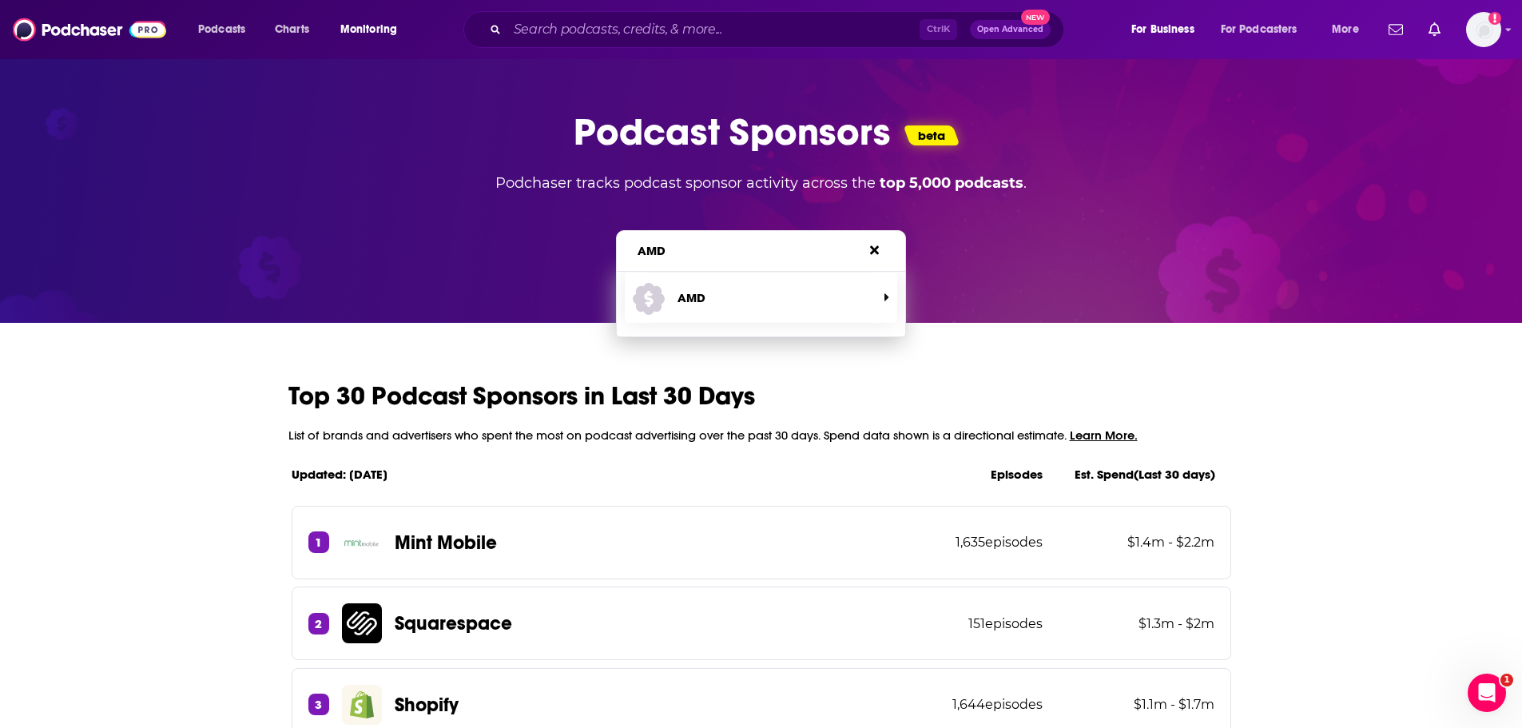
type input "AMD"
click at [684, 298] on p "AMD" at bounding box center [691, 297] width 28 height 15
